Goal: Check status: Check status

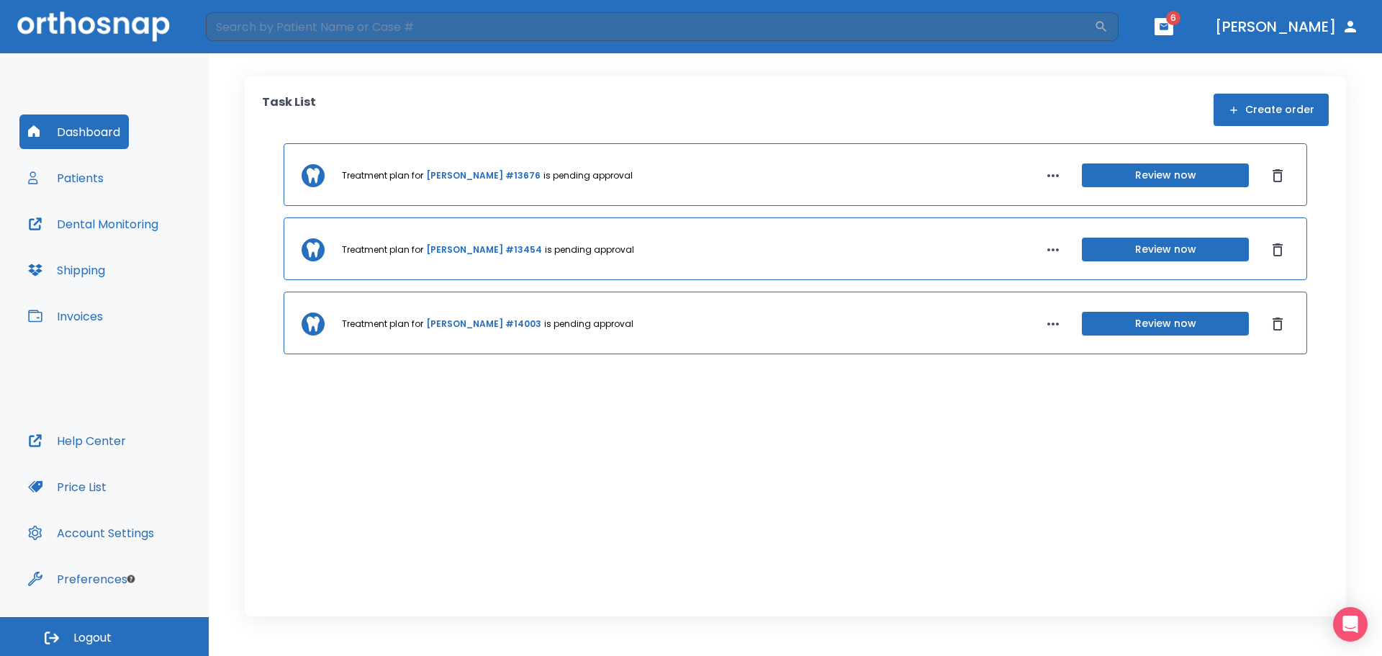
click at [455, 249] on link "[PERSON_NAME] #13454" at bounding box center [484, 249] width 116 height 13
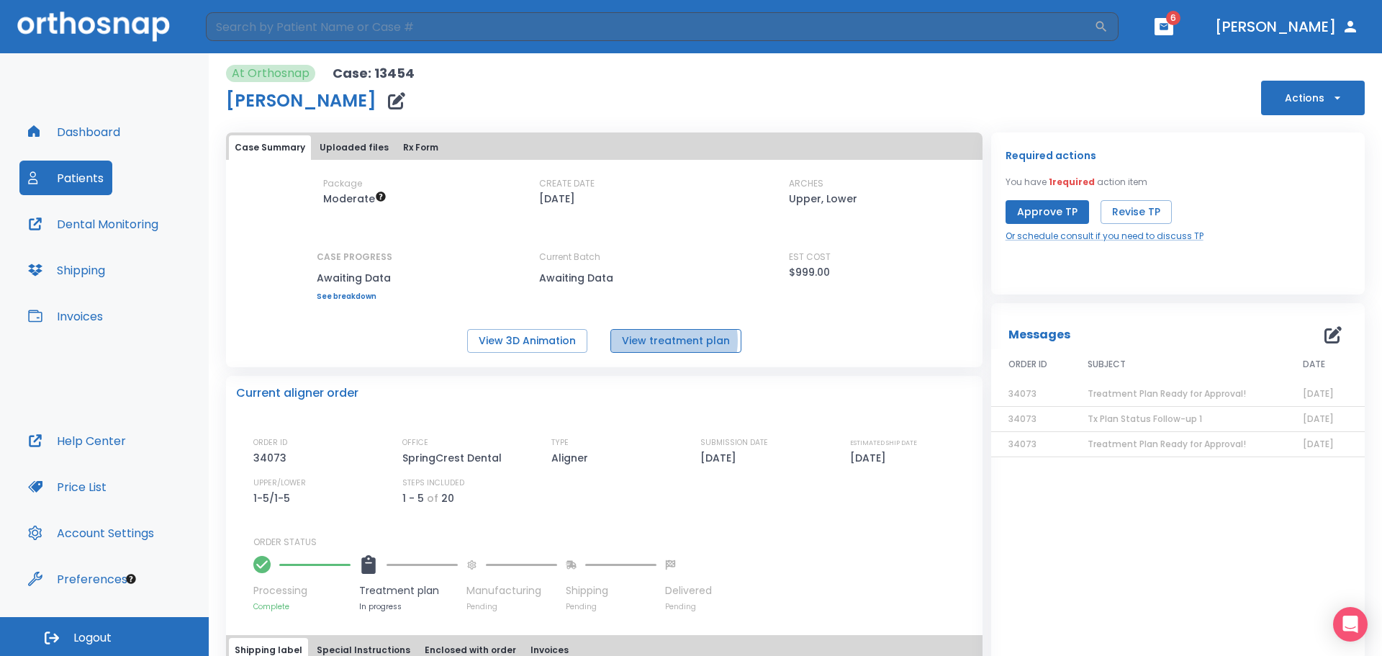
click at [660, 341] on button "View treatment plan" at bounding box center [676, 341] width 131 height 24
click at [84, 139] on button "Dashboard" at bounding box center [73, 131] width 109 height 35
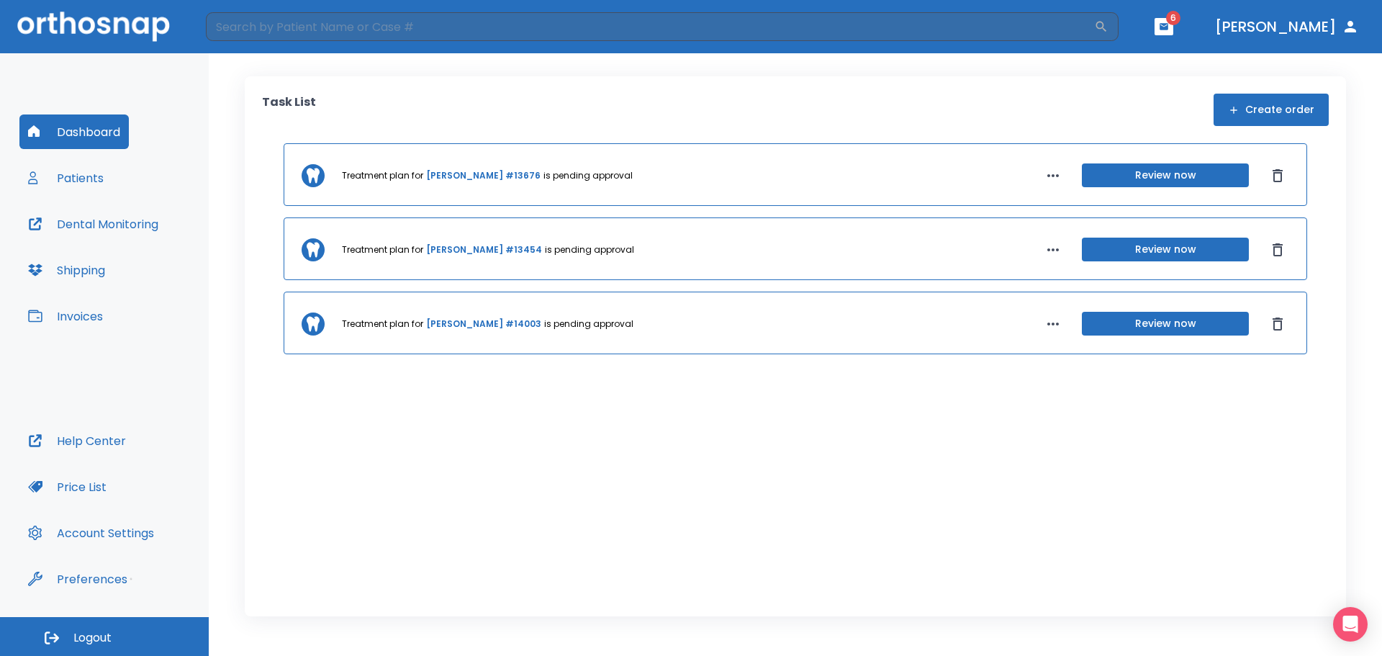
click at [493, 173] on link "[PERSON_NAME] #13676" at bounding box center [483, 175] width 114 height 13
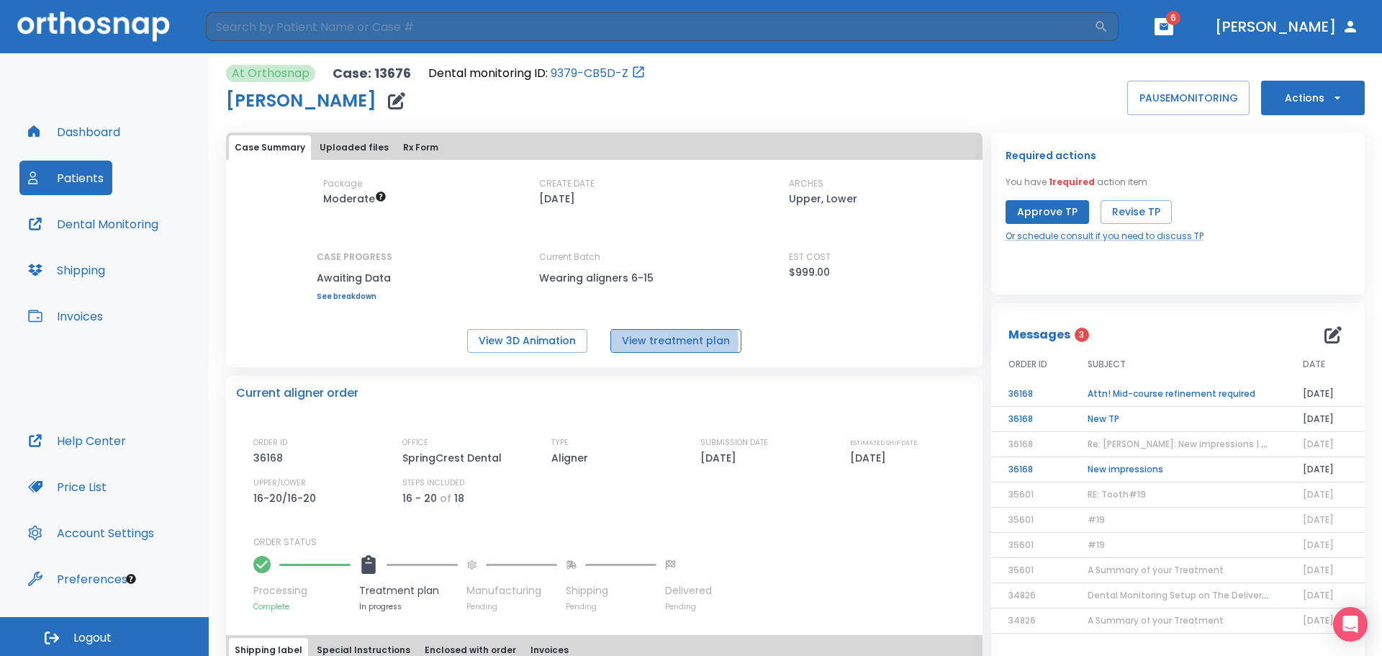
click at [670, 343] on button "View treatment plan" at bounding box center [676, 341] width 131 height 24
